Goal: Navigation & Orientation: Find specific page/section

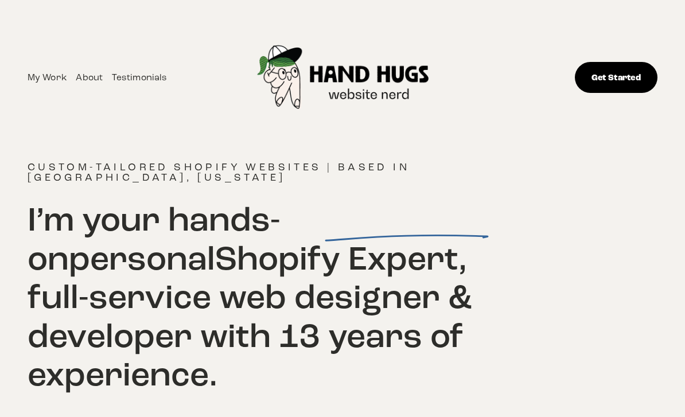
click at [92, 75] on link "About" at bounding box center [89, 77] width 27 height 15
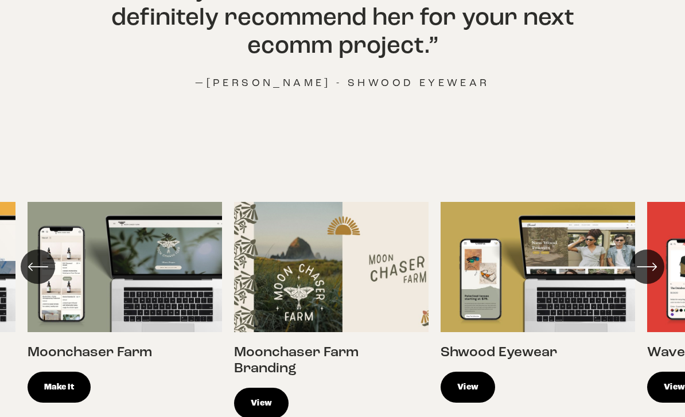
scroll to position [1274, 0]
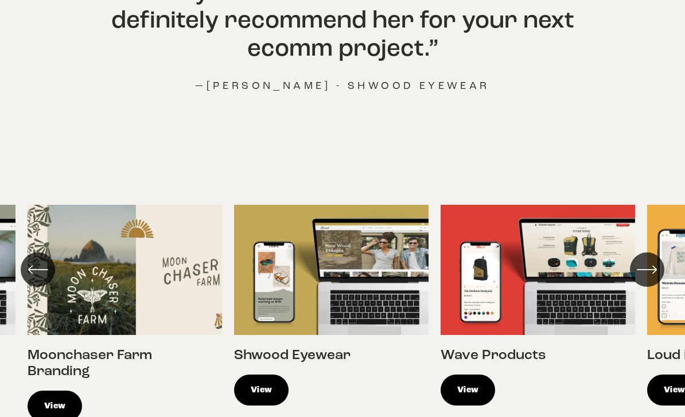
click at [275, 375] on link "View" at bounding box center [261, 390] width 55 height 31
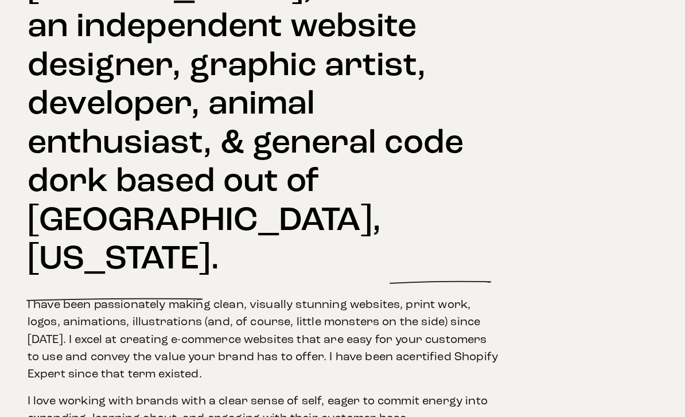
scroll to position [0, 0]
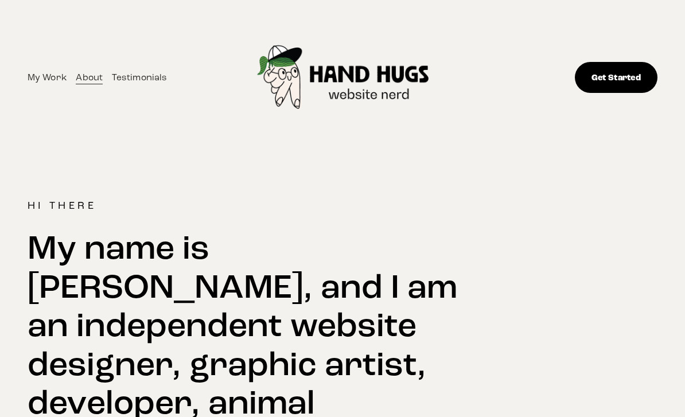
click at [44, 82] on link "My Work" at bounding box center [48, 77] width 40 height 15
